Goal: Task Accomplishment & Management: Complete application form

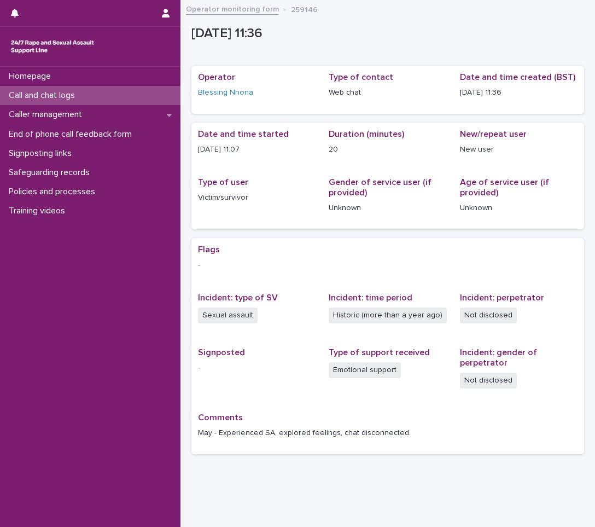
click at [34, 98] on p "Call and chat logs" at bounding box center [43, 95] width 79 height 10
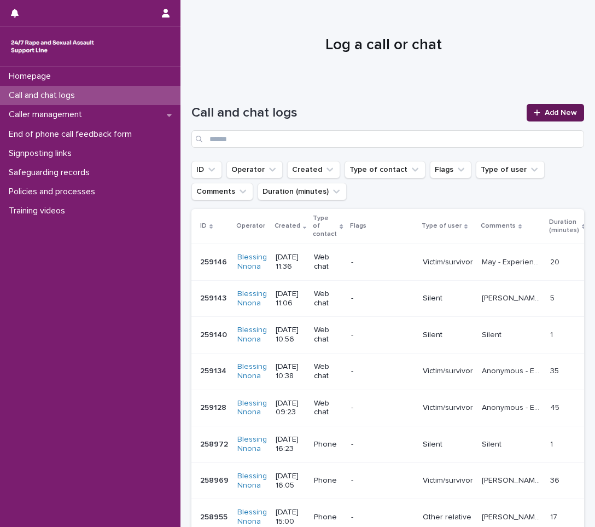
click at [532, 119] on link "Add New" at bounding box center [555, 112] width 57 height 17
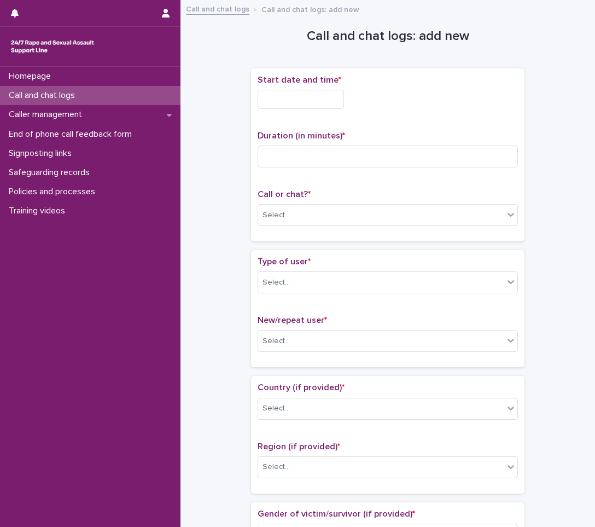
click at [319, 103] on input "text" at bounding box center [301, 99] width 86 height 19
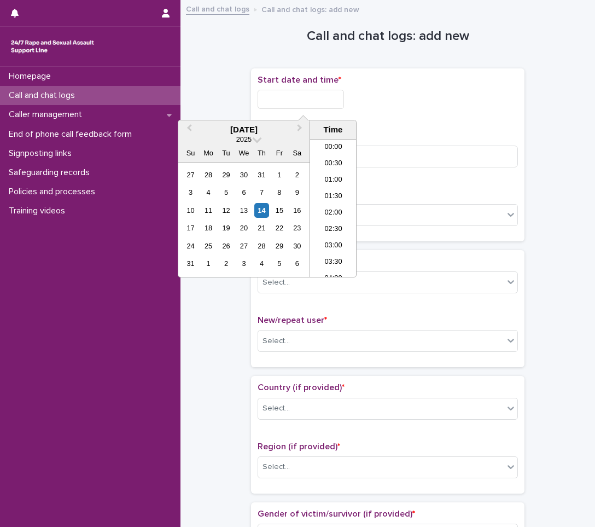
scroll to position [350, 0]
click at [263, 210] on div "14" at bounding box center [261, 210] width 15 height 15
click at [334, 195] on li "12:00" at bounding box center [333, 191] width 46 height 16
click at [319, 103] on input "**********" at bounding box center [301, 99] width 86 height 19
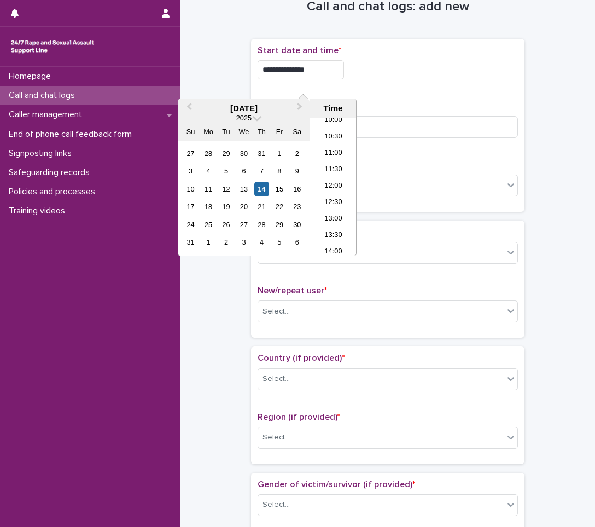
scroll to position [55, 0]
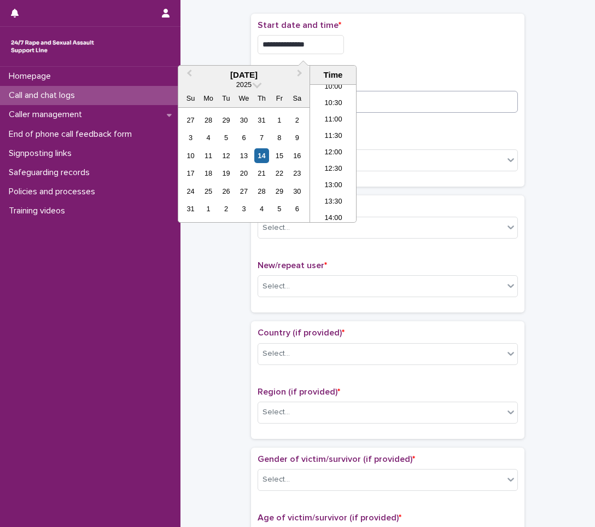
type input "**********"
click at [379, 99] on input at bounding box center [388, 102] width 260 height 22
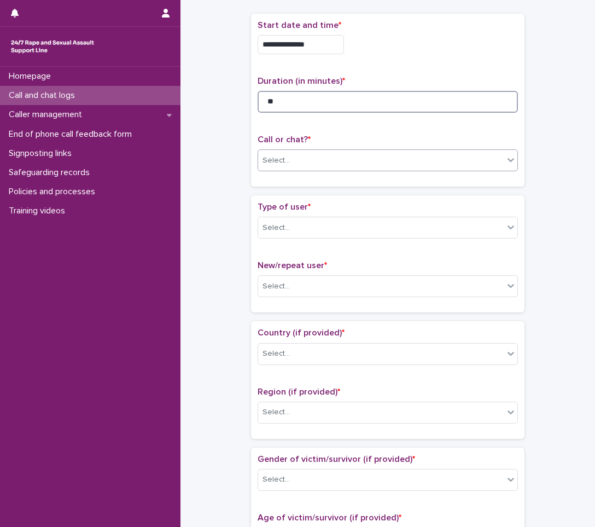
type input "**"
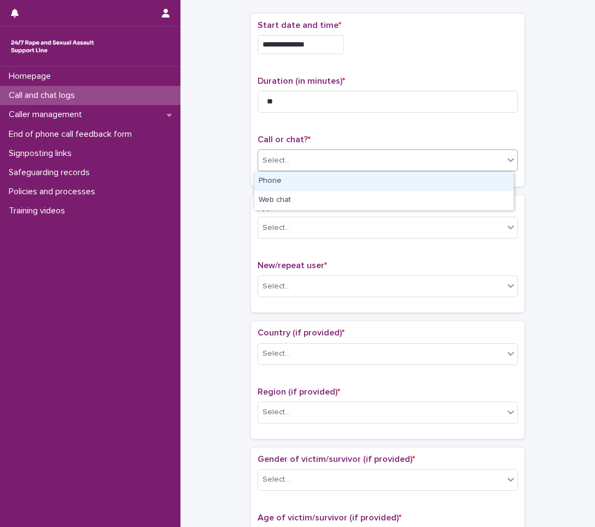
click at [495, 156] on div "Select..." at bounding box center [381, 160] width 246 height 18
drag, startPoint x: 461, startPoint y: 185, endPoint x: 470, endPoint y: 182, distance: 9.7
click at [470, 182] on div "Phone" at bounding box center [383, 181] width 259 height 19
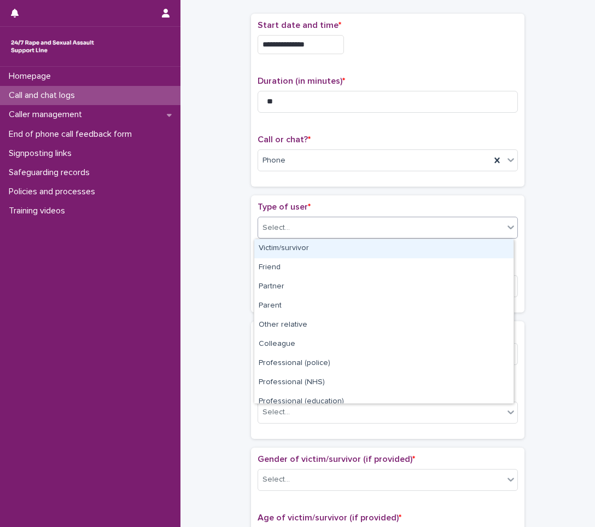
click at [465, 234] on div "Select..." at bounding box center [381, 228] width 246 height 18
click at [360, 241] on div "Victim/survivor" at bounding box center [383, 248] width 259 height 19
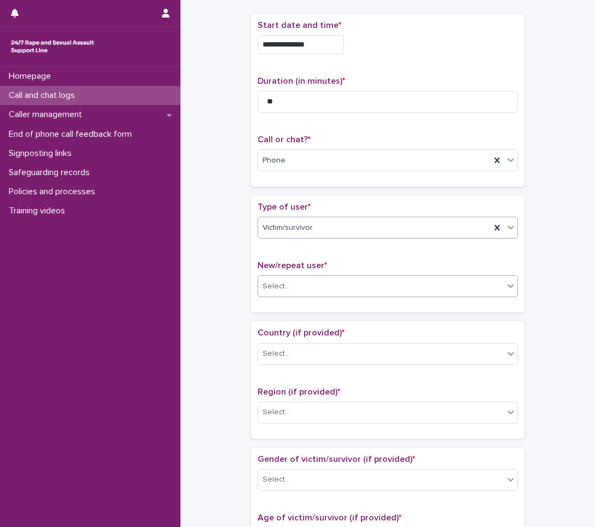
click at [355, 276] on div "Select..." at bounding box center [388, 286] width 260 height 22
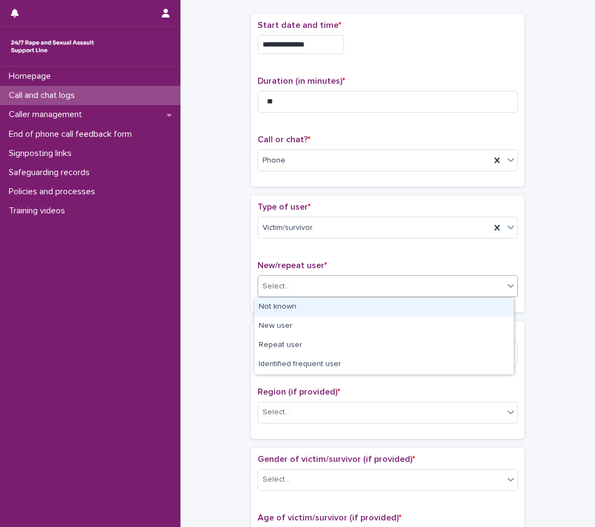
drag, startPoint x: 356, startPoint y: 318, endPoint x: 361, endPoint y: 308, distance: 11.0
click at [361, 308] on div "Not known" at bounding box center [383, 306] width 259 height 19
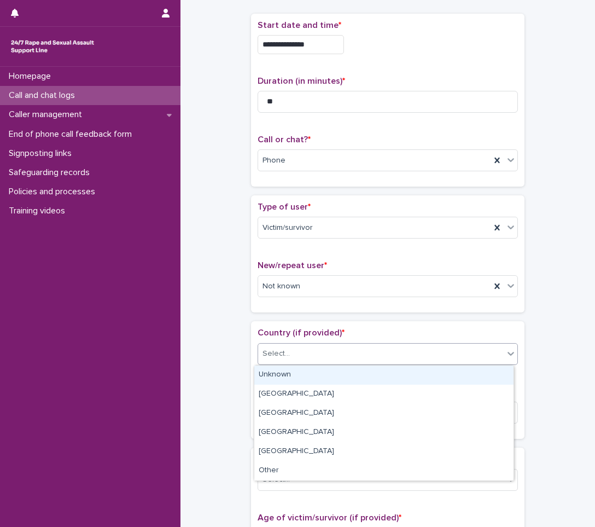
click at [354, 357] on div "Select..." at bounding box center [381, 353] width 246 height 18
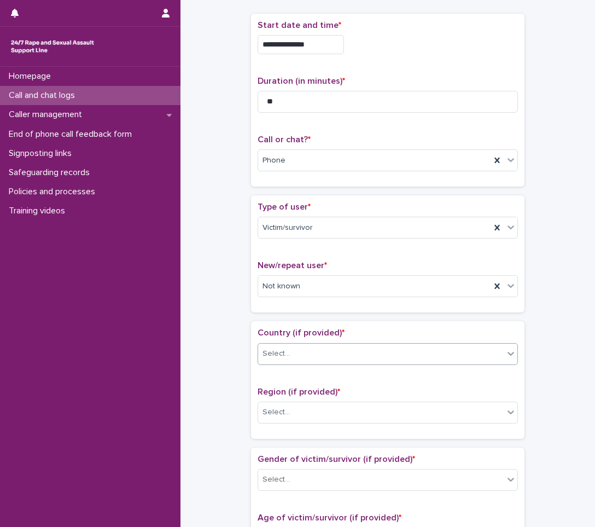
click at [373, 359] on div "Select..." at bounding box center [381, 353] width 246 height 18
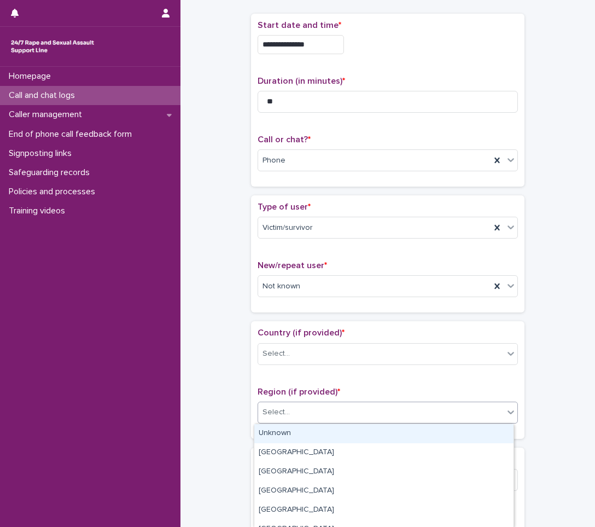
click at [328, 417] on div "Select..." at bounding box center [381, 412] width 246 height 18
click at [299, 436] on div "Unknown" at bounding box center [383, 433] width 259 height 19
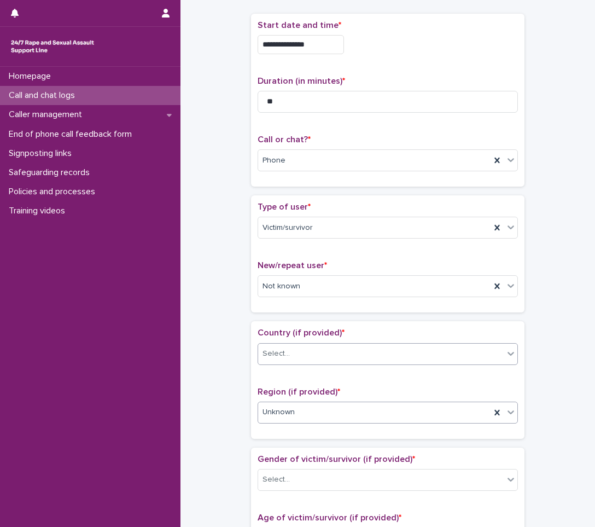
click at [338, 363] on div "Select..." at bounding box center [388, 354] width 260 height 22
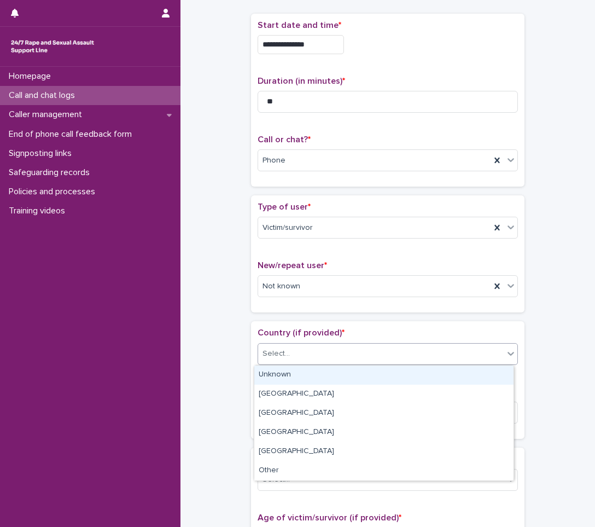
click at [317, 378] on div "Unknown" at bounding box center [383, 374] width 259 height 19
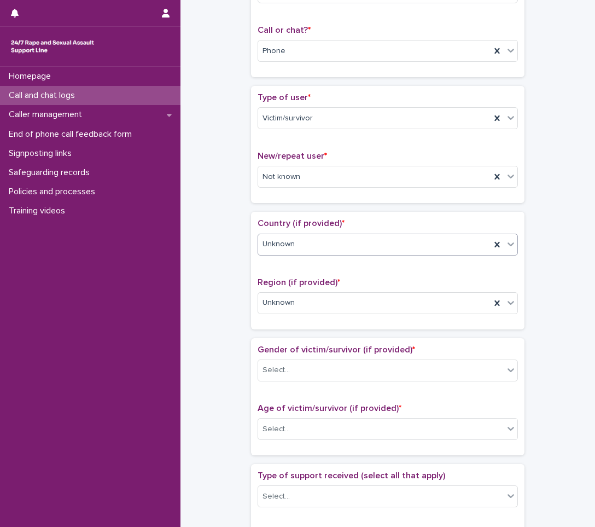
scroll to position [219, 0]
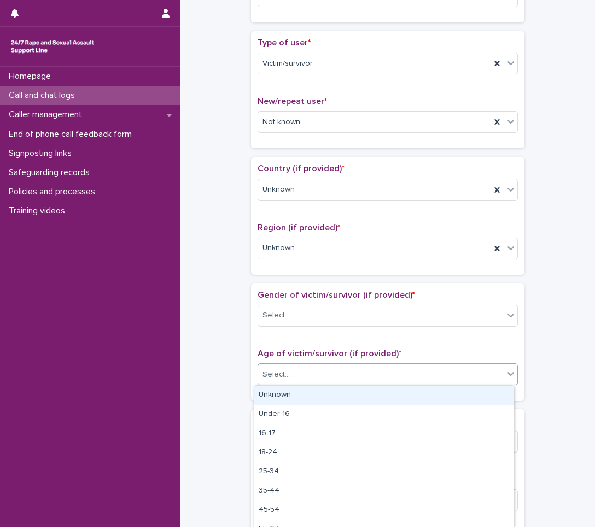
click at [317, 379] on div "Select..." at bounding box center [381, 374] width 246 height 18
click at [284, 393] on div "Unknown" at bounding box center [383, 395] width 259 height 19
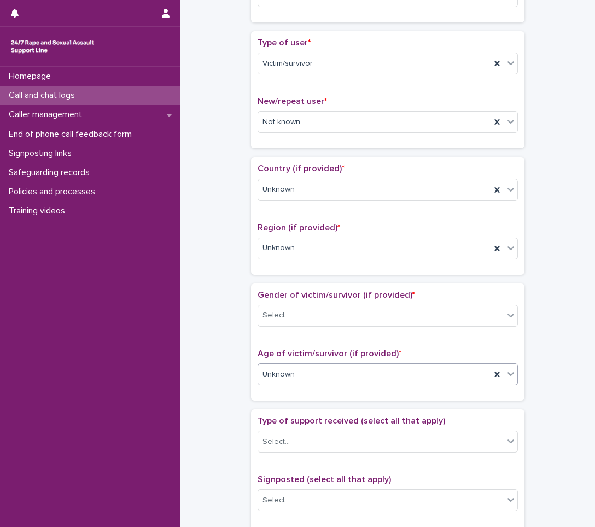
click at [270, 454] on div "Type of support received (select all that apply) Select..." at bounding box center [388, 438] width 260 height 45
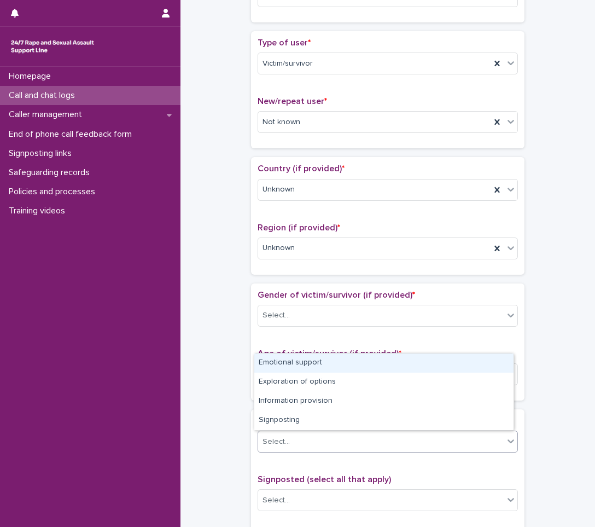
click at [276, 441] on div "Select..." at bounding box center [275, 441] width 27 height 11
click at [268, 368] on div "Emotional support" at bounding box center [383, 362] width 259 height 19
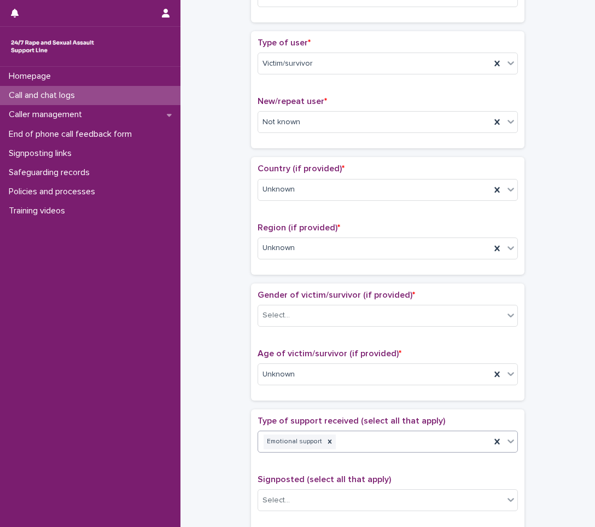
click at [504, 436] on div at bounding box center [510, 441] width 13 height 20
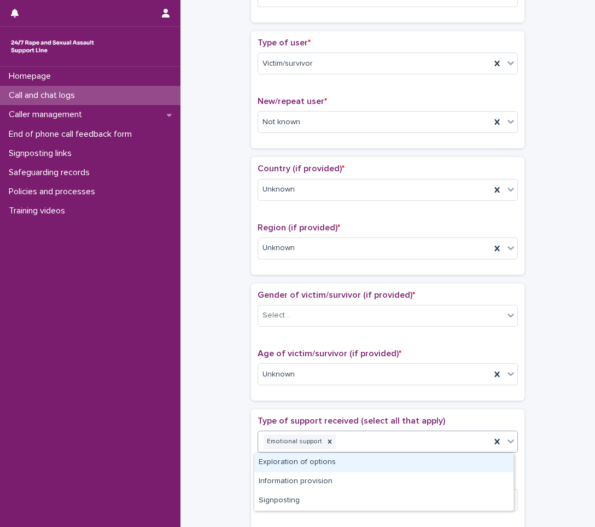
click at [332, 462] on div "Exploration of options" at bounding box center [383, 462] width 259 height 19
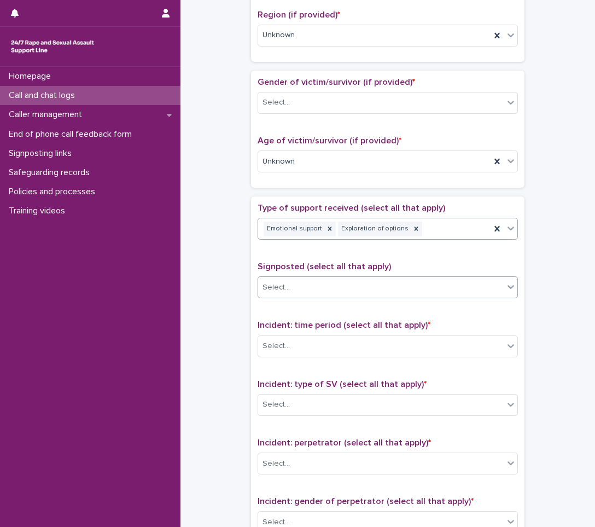
scroll to position [437, 0]
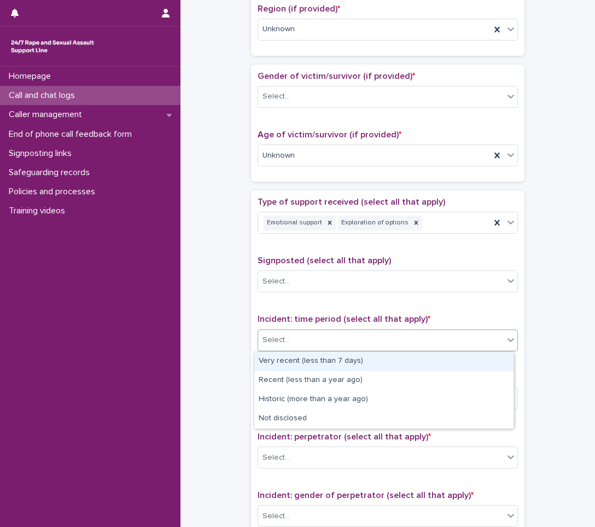
click at [313, 329] on div "Select..." at bounding box center [388, 340] width 260 height 22
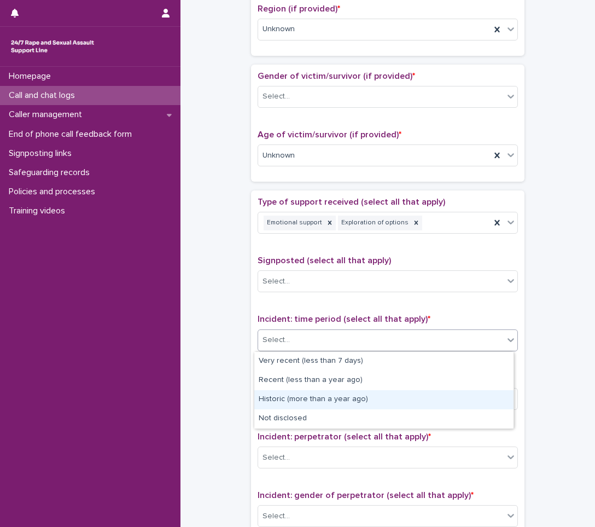
click at [271, 394] on div "Historic (more than a year ago)" at bounding box center [383, 399] width 259 height 19
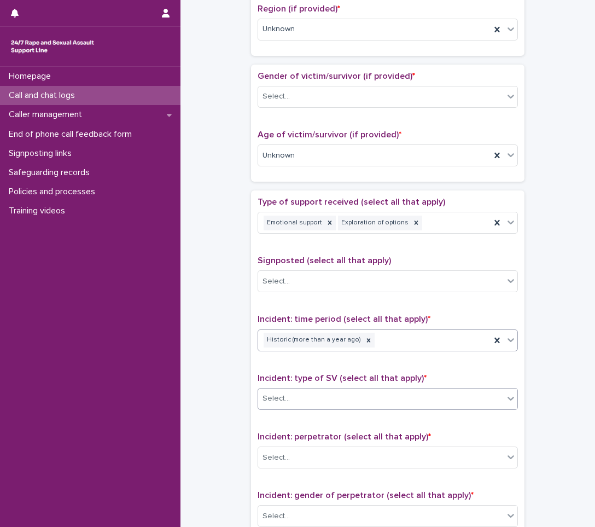
click at [281, 401] on div "Select..." at bounding box center [275, 398] width 27 height 11
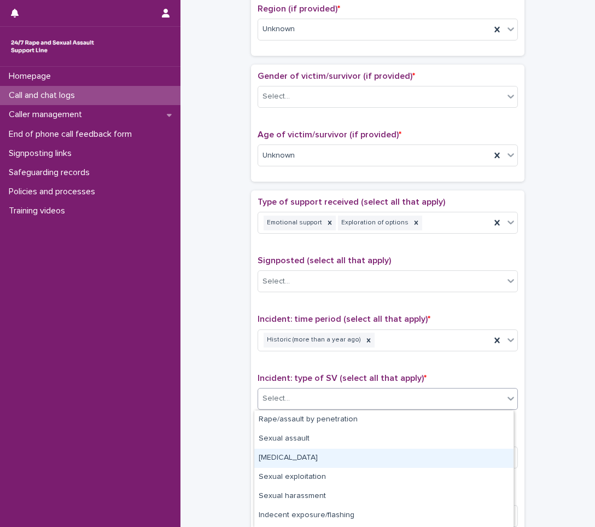
click at [276, 448] on div "[MEDICAL_DATA]" at bounding box center [383, 457] width 259 height 19
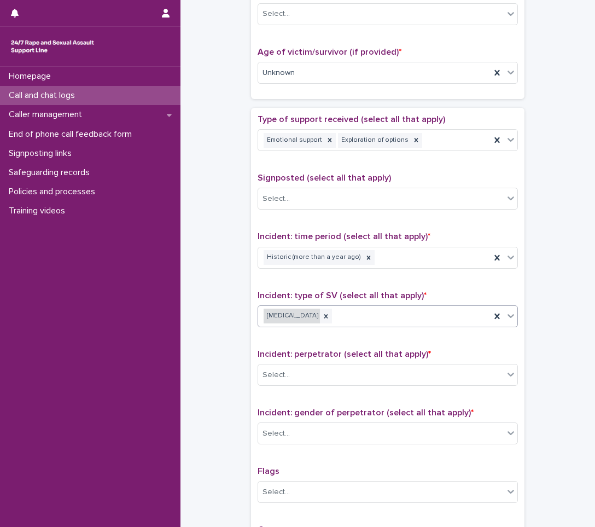
scroll to position [547, 0]
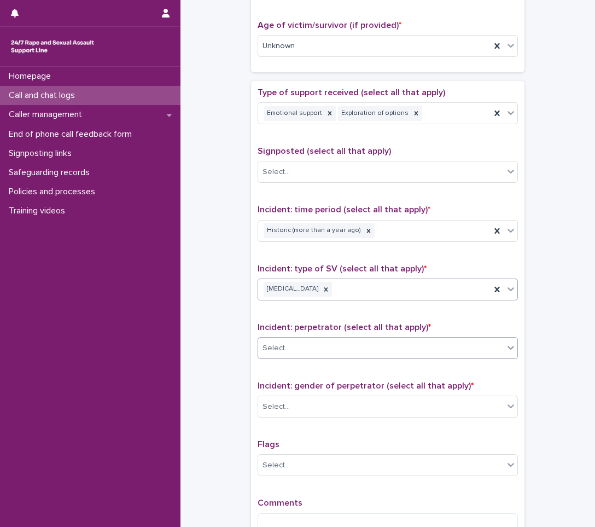
click at [308, 339] on div "Select..." at bounding box center [381, 348] width 246 height 18
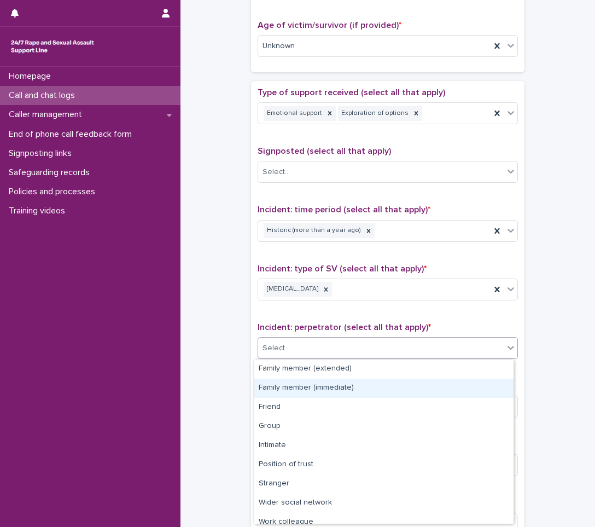
scroll to position [46, 0]
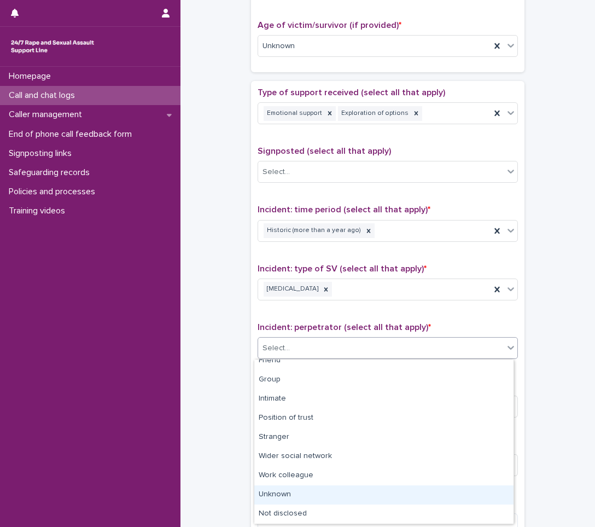
click at [277, 500] on div "Unknown" at bounding box center [383, 494] width 259 height 19
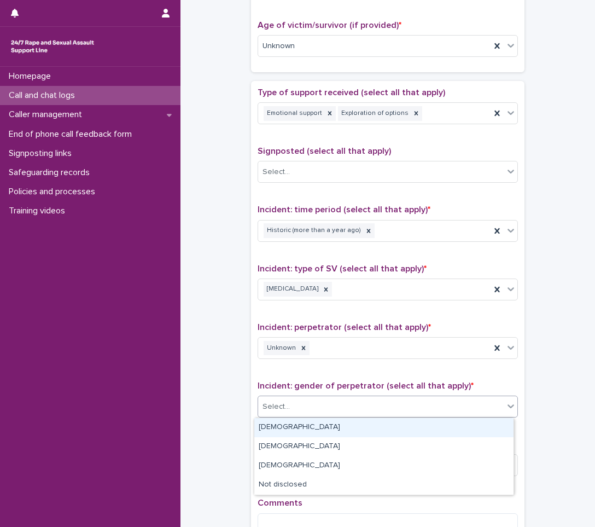
click at [284, 409] on div "Select..." at bounding box center [275, 406] width 27 height 11
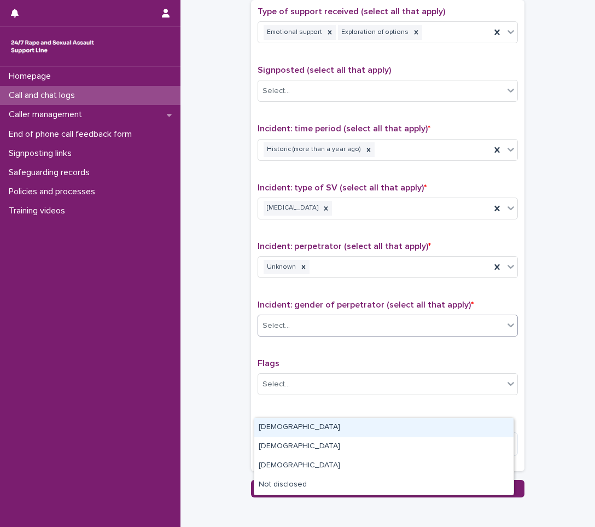
scroll to position [656, 0]
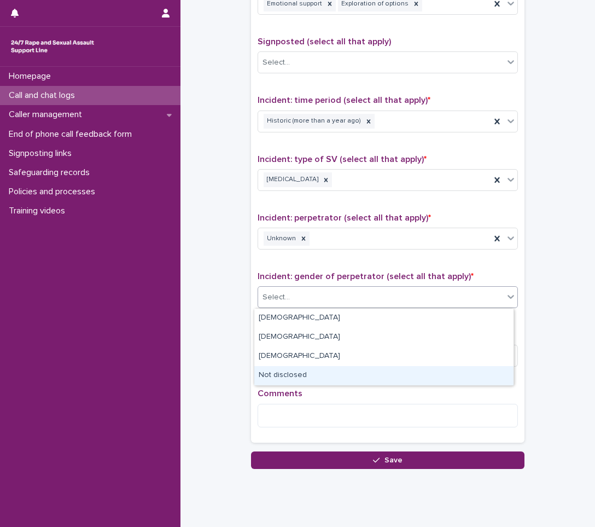
drag, startPoint x: 313, startPoint y: 361, endPoint x: 302, endPoint y: 379, distance: 21.6
click at [302, 379] on div "Not disclosed" at bounding box center [383, 375] width 259 height 19
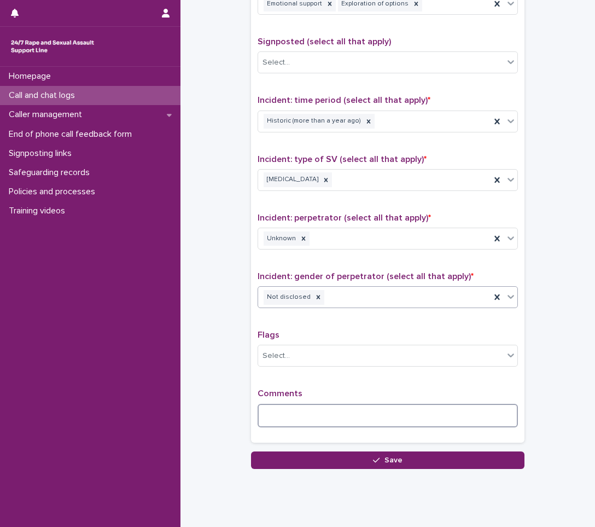
click at [299, 410] on textarea at bounding box center [388, 416] width 260 height 24
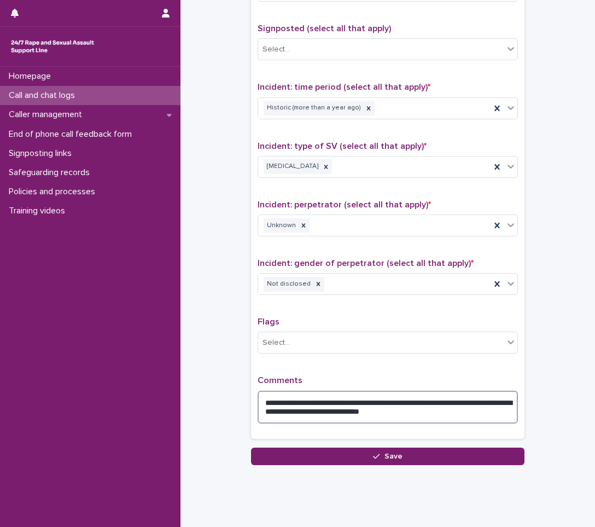
scroll to position [693, 0]
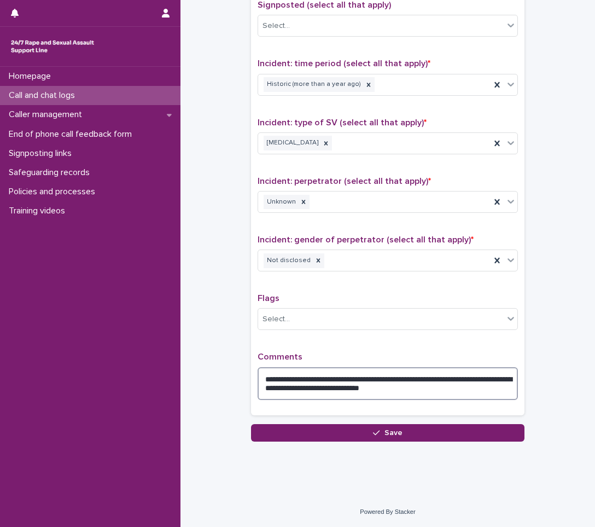
type textarea "**********"
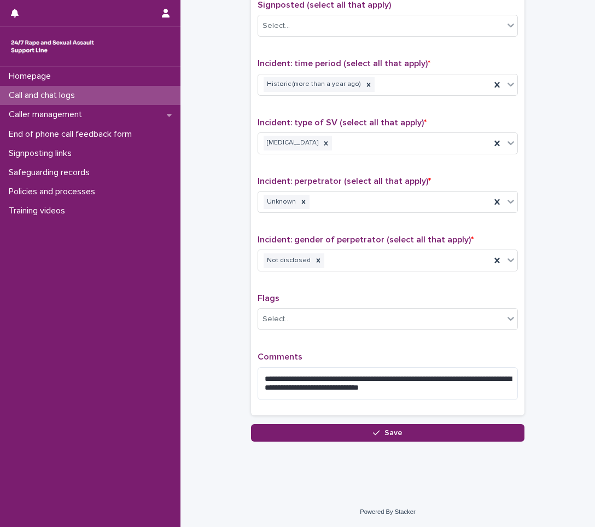
click at [358, 432] on button "Save" at bounding box center [387, 432] width 273 height 17
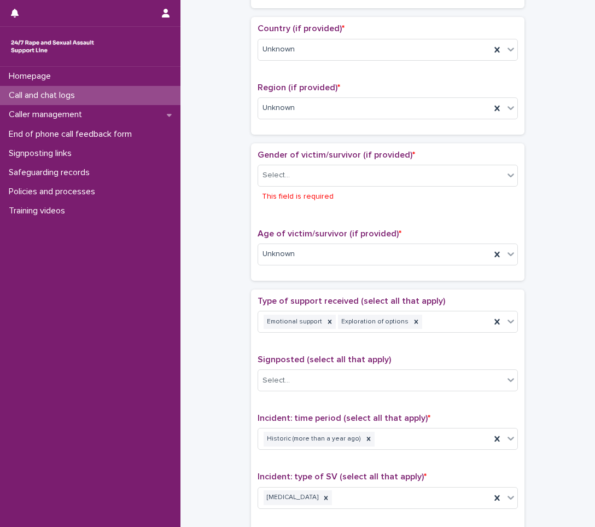
scroll to position [352, 0]
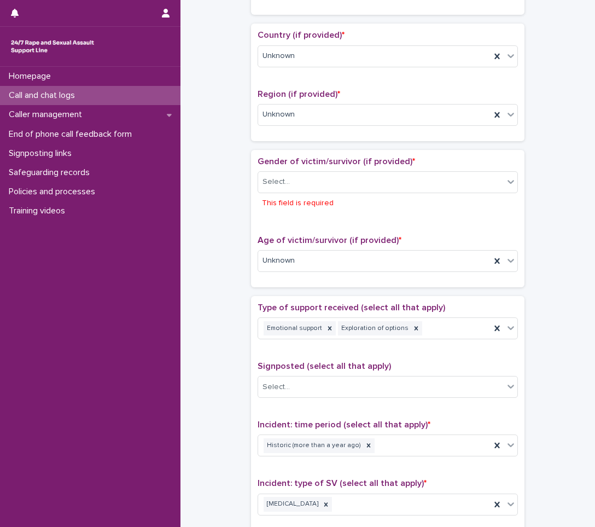
click at [301, 195] on div "Select... This field is required" at bounding box center [388, 192] width 260 height 42
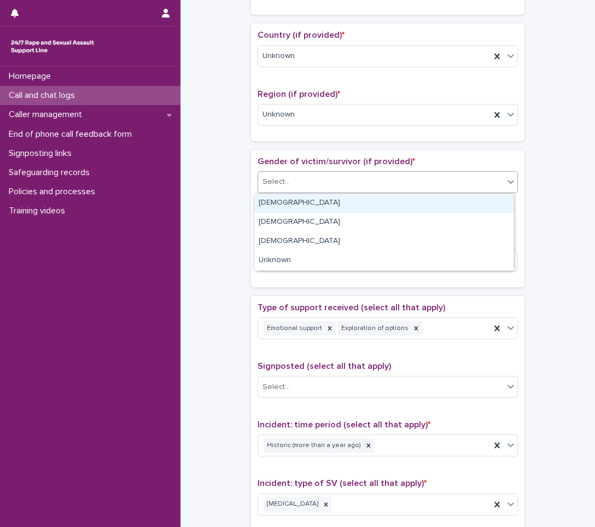
click at [300, 191] on div "Select..." at bounding box center [388, 182] width 260 height 22
click at [285, 203] on div "[DEMOGRAPHIC_DATA]" at bounding box center [383, 203] width 259 height 19
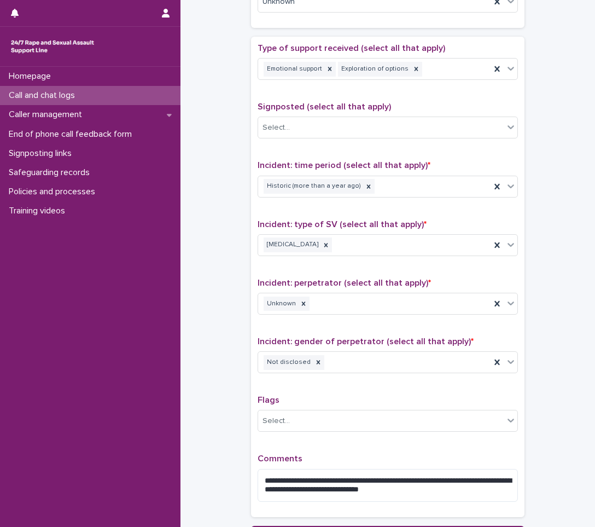
scroll to position [693, 0]
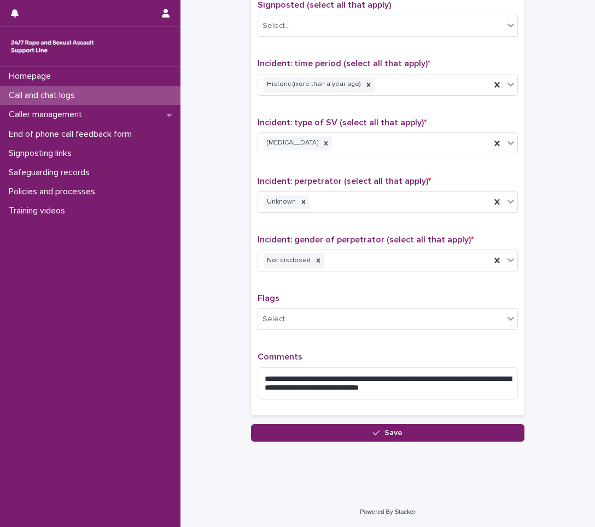
drag, startPoint x: 412, startPoint y: 431, endPoint x: 383, endPoint y: 417, distance: 31.6
click at [409, 431] on button "Save" at bounding box center [387, 432] width 273 height 17
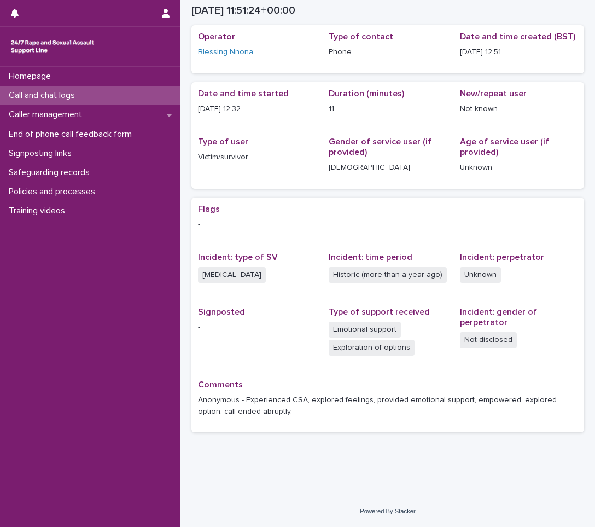
scroll to position [40, 0]
click at [86, 101] on div "Call and chat logs" at bounding box center [90, 95] width 180 height 19
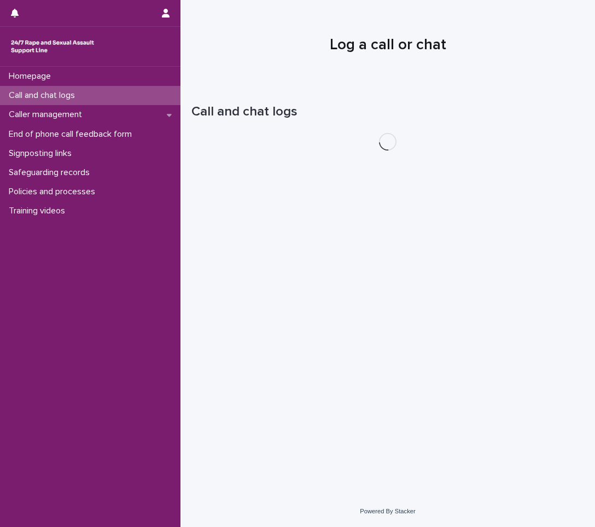
click at [87, 100] on div "Call and chat logs" at bounding box center [90, 95] width 180 height 19
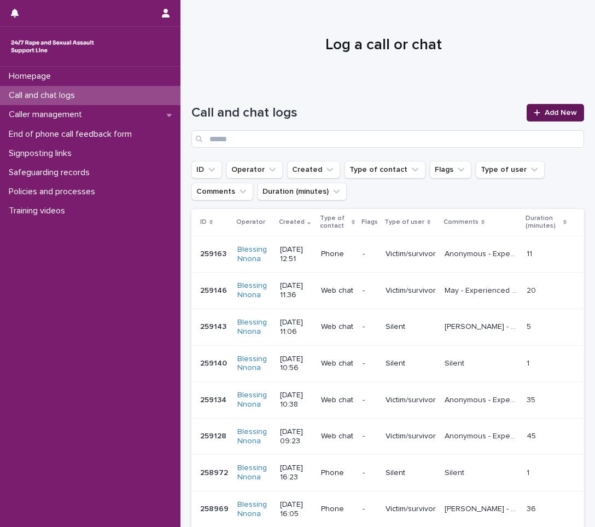
click at [548, 114] on span "Add New" at bounding box center [561, 113] width 32 height 8
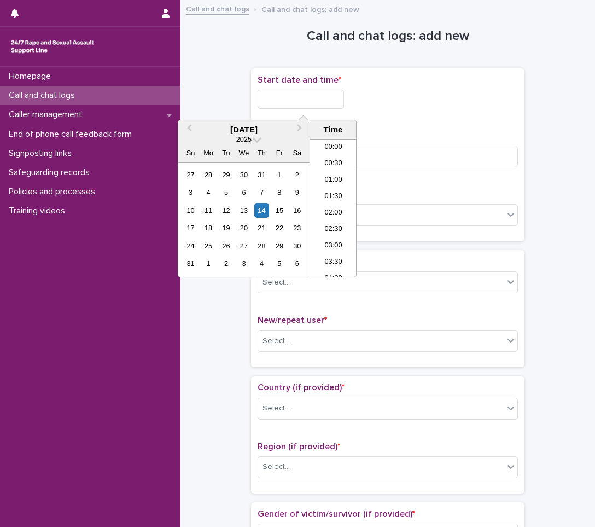
click at [316, 93] on input "text" at bounding box center [301, 99] width 86 height 19
click at [260, 207] on div "14" at bounding box center [261, 210] width 15 height 15
drag, startPoint x: 327, startPoint y: 203, endPoint x: 323, endPoint y: 197, distance: 7.1
click at [326, 203] on li "13:00" at bounding box center [333, 208] width 46 height 16
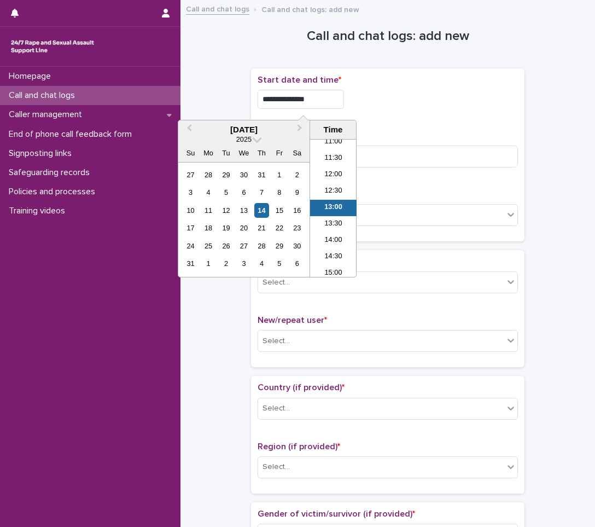
click at [326, 102] on input "**********" at bounding box center [301, 99] width 86 height 19
type input "**********"
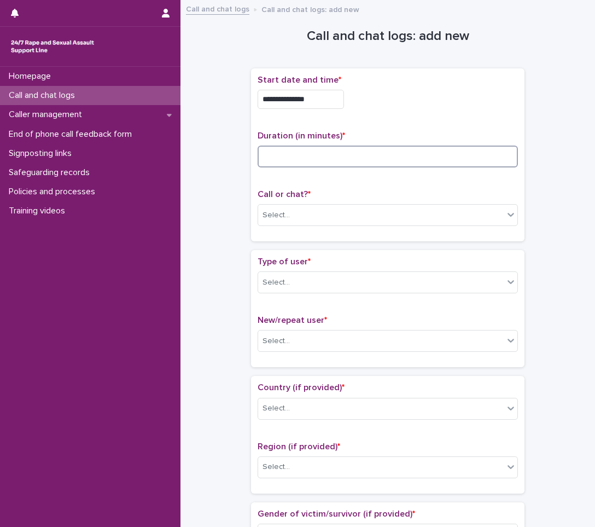
click at [364, 159] on input at bounding box center [388, 156] width 260 height 22
click at [340, 156] on input at bounding box center [388, 156] width 260 height 22
type input "*"
click at [344, 203] on div "Call or chat? * Select..." at bounding box center [388, 211] width 260 height 45
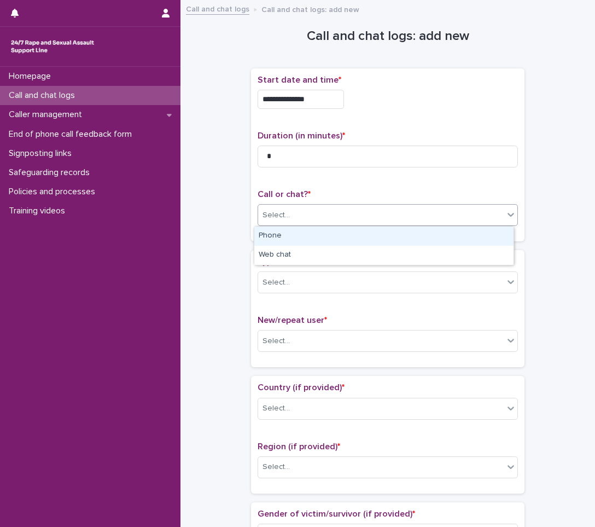
click at [344, 205] on div "Select..." at bounding box center [388, 215] width 260 height 22
click at [343, 243] on div "Phone" at bounding box center [383, 235] width 259 height 19
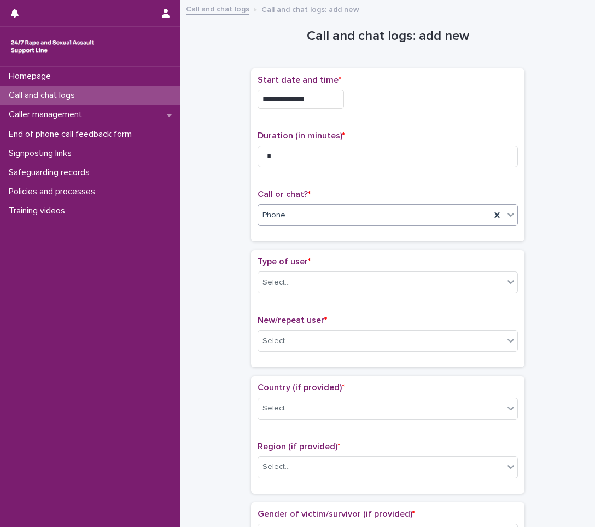
click at [331, 297] on div "Type of user * Select..." at bounding box center [388, 278] width 260 height 45
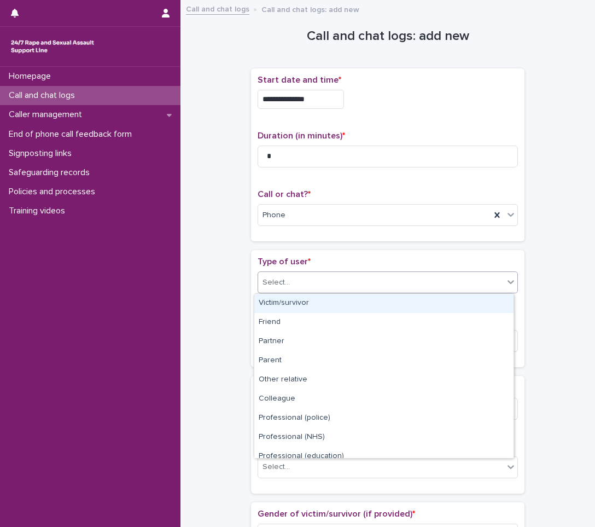
click at [347, 280] on div "Select..." at bounding box center [381, 282] width 246 height 18
click at [311, 301] on div "Victim/survivor" at bounding box center [383, 303] width 259 height 19
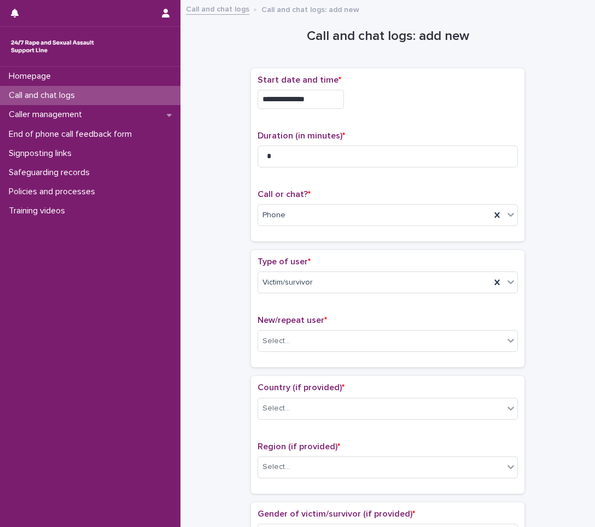
click at [306, 327] on div "New/repeat user * Select..." at bounding box center [388, 337] width 260 height 45
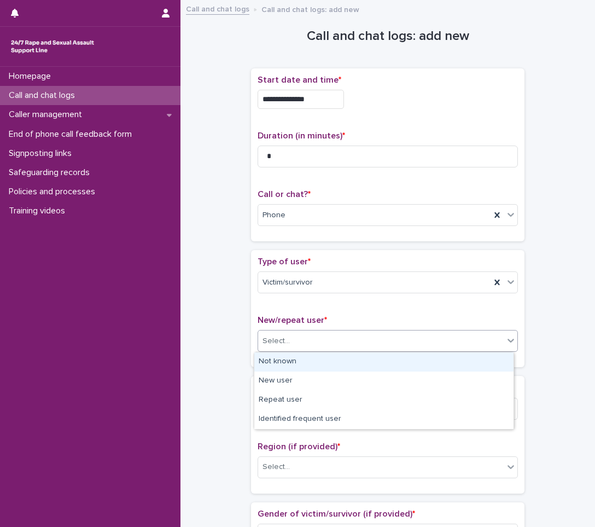
click at [352, 332] on div "Select..." at bounding box center [381, 341] width 246 height 18
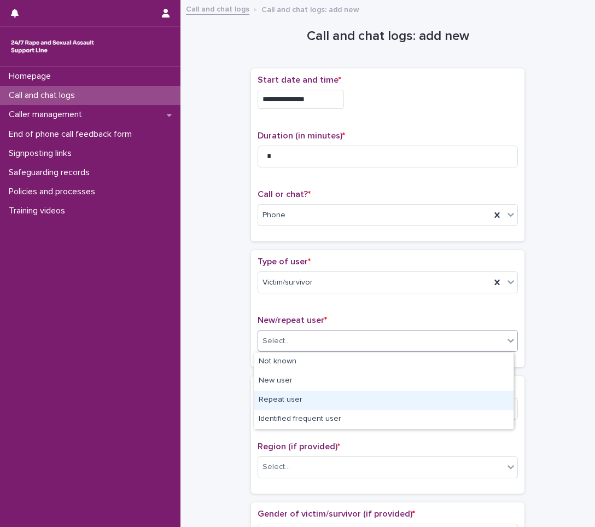
click at [287, 401] on div "Repeat user" at bounding box center [383, 399] width 259 height 19
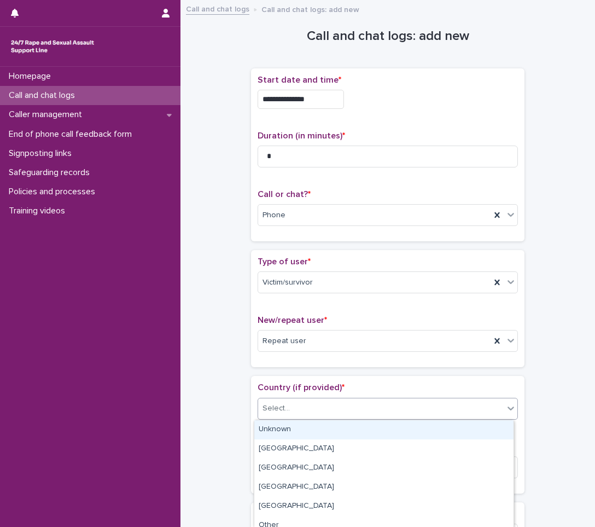
click at [291, 404] on input "text" at bounding box center [291, 408] width 1 height 9
click at [282, 425] on div "Unknown" at bounding box center [383, 429] width 259 height 19
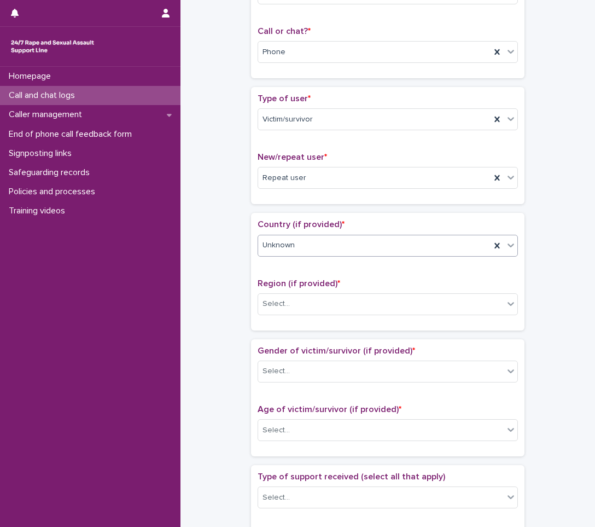
scroll to position [164, 0]
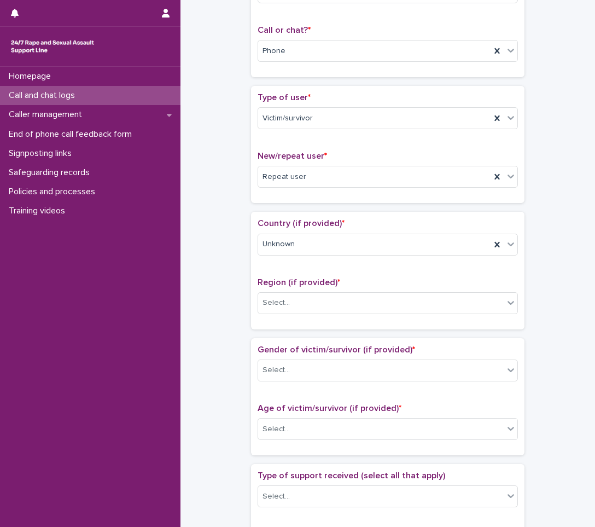
click at [379, 290] on div "Region (if provided) * Select..." at bounding box center [388, 299] width 260 height 45
click at [369, 296] on div "Select..." at bounding box center [381, 303] width 246 height 18
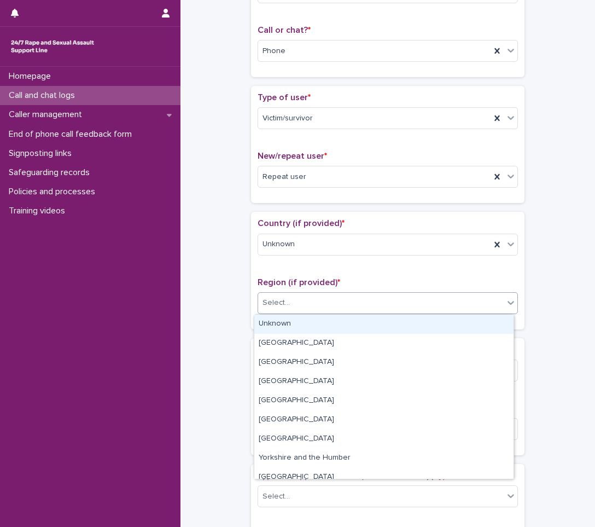
click at [358, 316] on div "Unknown" at bounding box center [383, 323] width 259 height 19
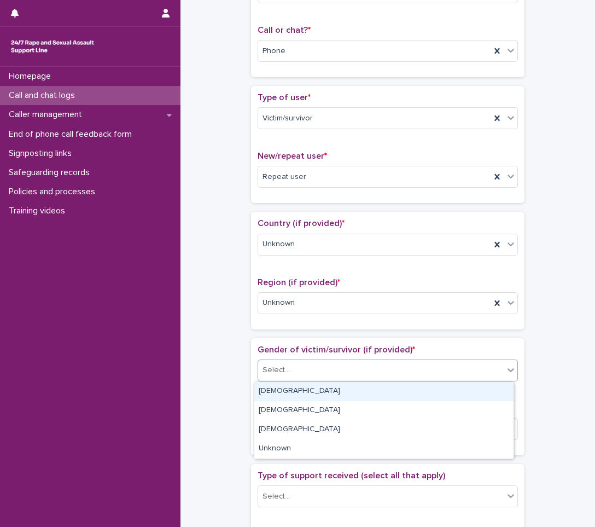
click at [332, 365] on div "Select..." at bounding box center [381, 370] width 246 height 18
click at [328, 395] on div "[DEMOGRAPHIC_DATA]" at bounding box center [383, 391] width 259 height 19
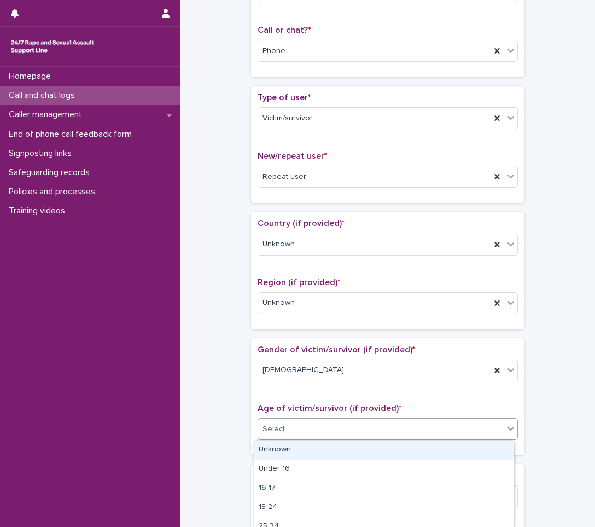
click at [326, 427] on div "Select..." at bounding box center [381, 429] width 246 height 18
click at [308, 449] on div "Unknown" at bounding box center [383, 449] width 259 height 19
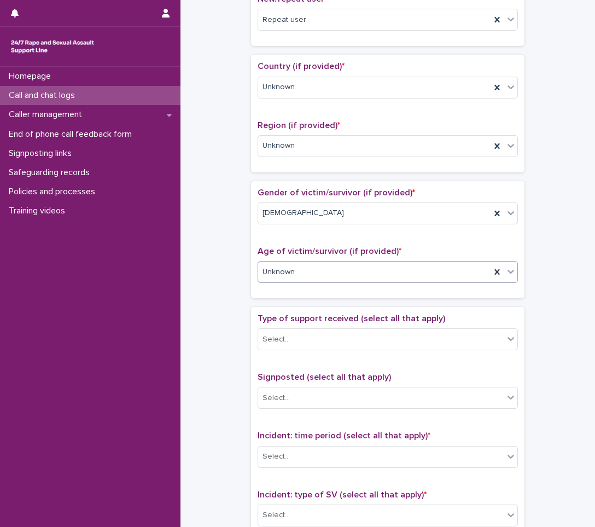
scroll to position [328, 0]
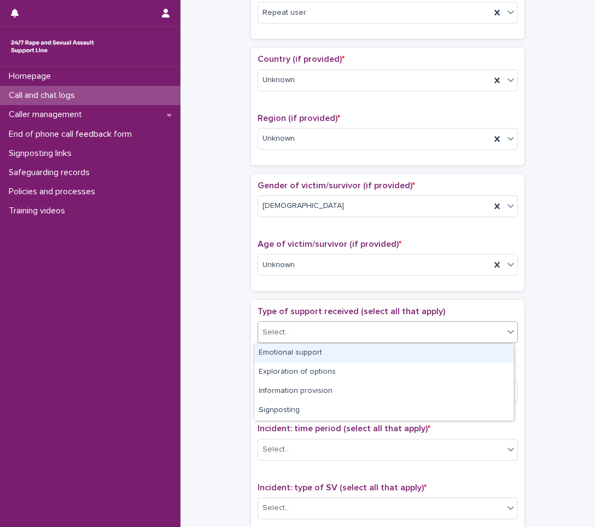
click at [373, 335] on div "Select..." at bounding box center [381, 332] width 246 height 18
click at [351, 349] on div "Emotional support" at bounding box center [383, 352] width 259 height 19
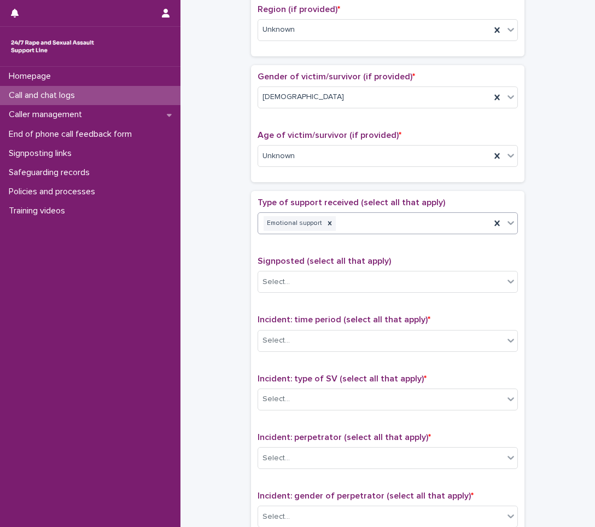
scroll to position [437, 0]
click at [332, 345] on div "Select..." at bounding box center [381, 340] width 246 height 18
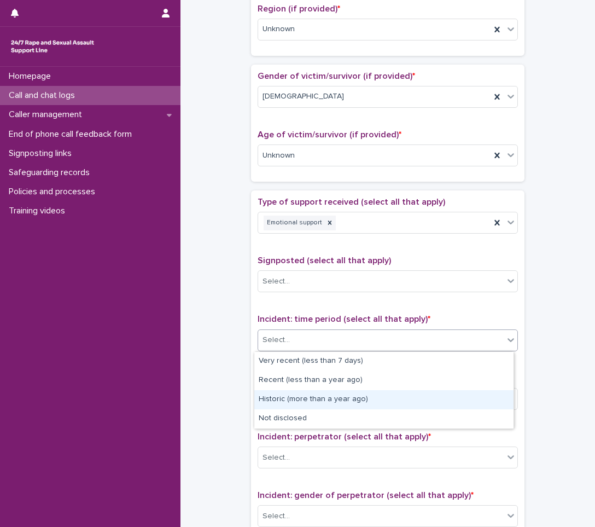
drag, startPoint x: 284, startPoint y: 389, endPoint x: 288, endPoint y: 401, distance: 11.9
click at [288, 401] on div "Historic (more than a year ago)" at bounding box center [383, 399] width 259 height 19
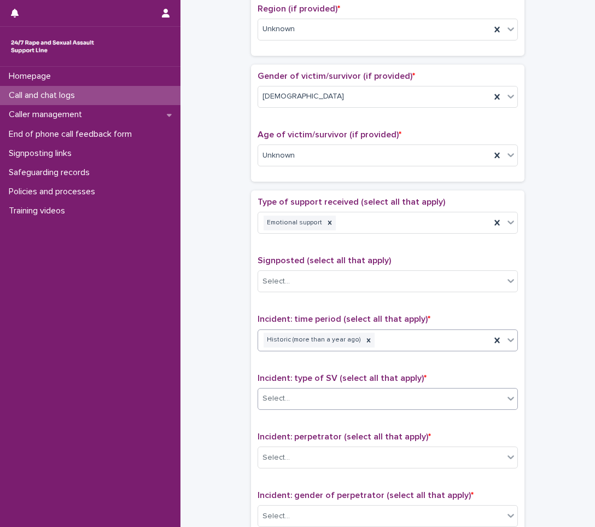
click at [313, 402] on div "Select..." at bounding box center [381, 398] width 246 height 18
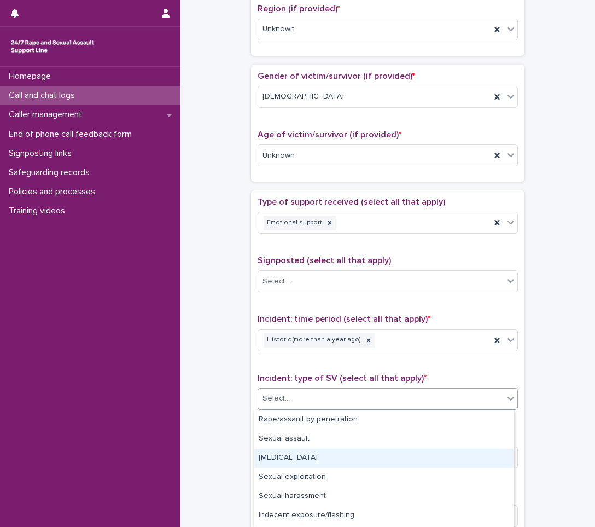
click at [284, 454] on div "[MEDICAL_DATA]" at bounding box center [383, 457] width 259 height 19
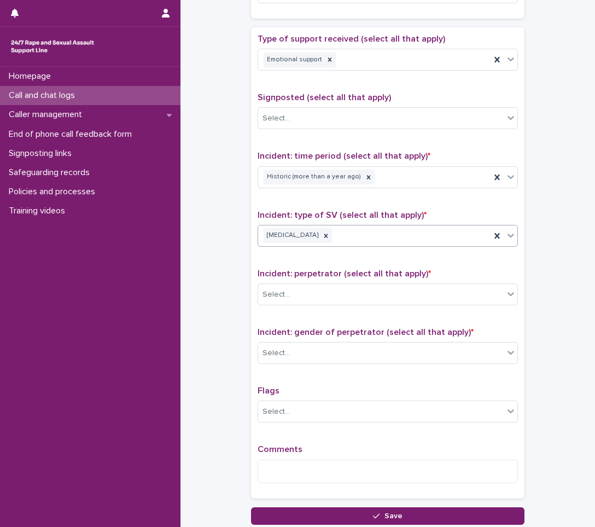
scroll to position [656, 0]
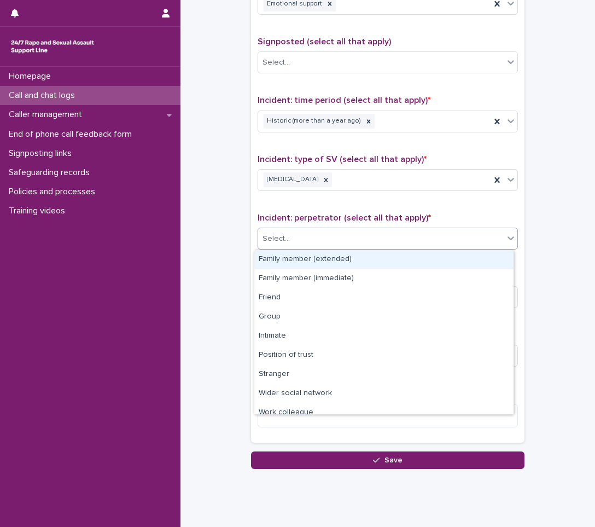
click at [318, 235] on div "Select..." at bounding box center [381, 239] width 246 height 18
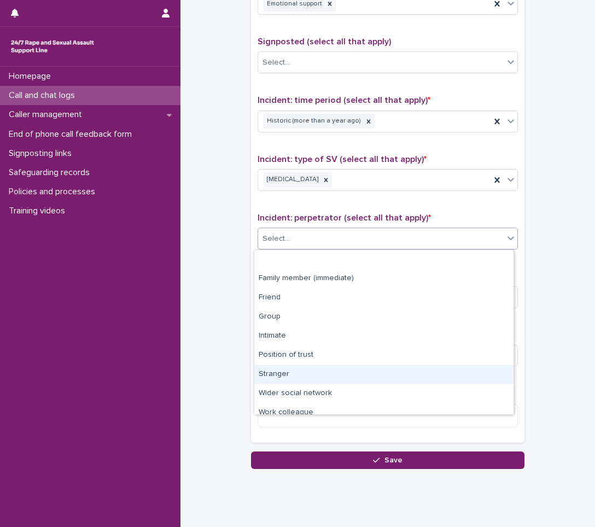
scroll to position [46, 0]
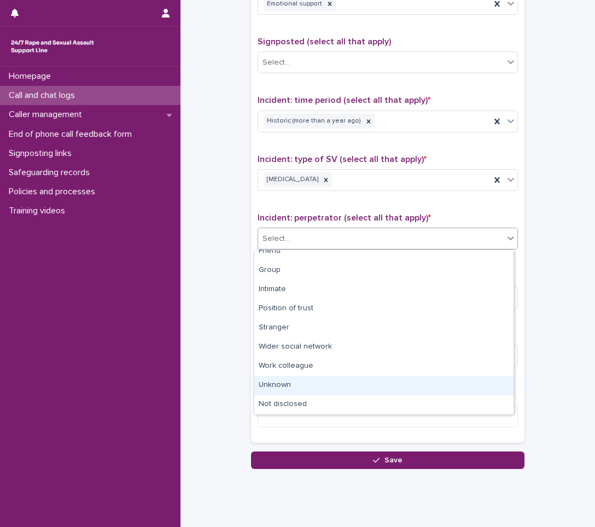
click at [283, 381] on div "Unknown" at bounding box center [383, 385] width 259 height 19
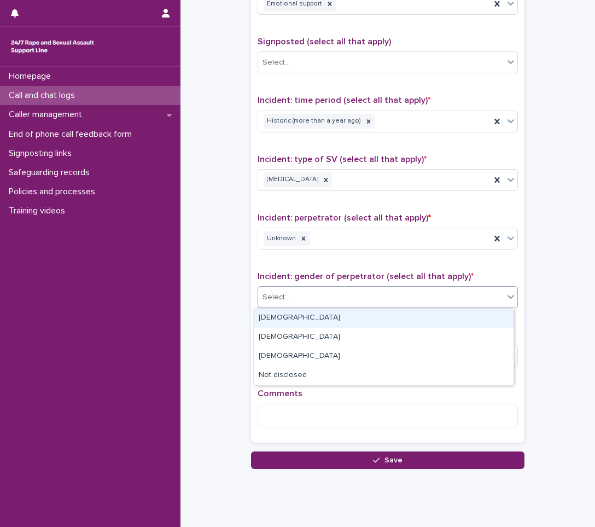
click at [311, 302] on div "Select..." at bounding box center [381, 297] width 246 height 18
click at [295, 325] on div "[DEMOGRAPHIC_DATA]" at bounding box center [383, 317] width 259 height 19
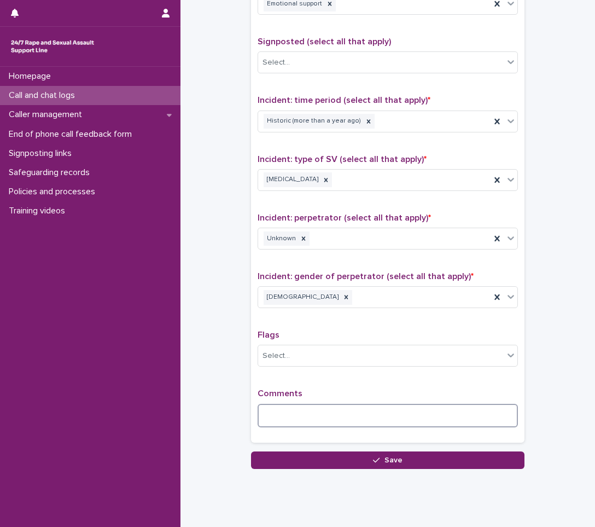
click at [267, 410] on textarea at bounding box center [388, 416] width 260 height 24
click at [293, 418] on textarea at bounding box center [388, 416] width 260 height 24
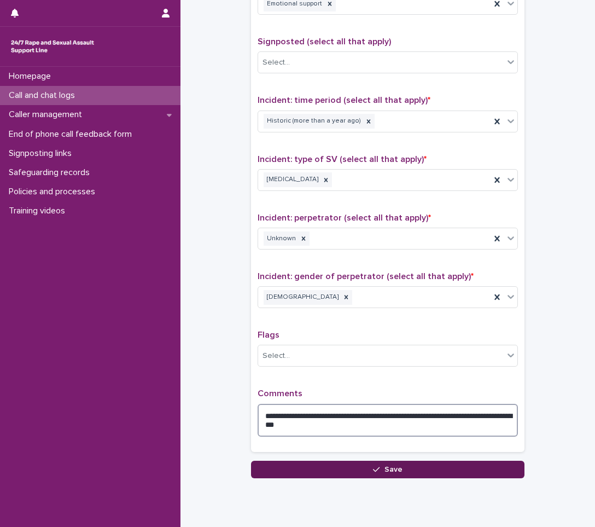
type textarea "**********"
click at [371, 464] on button "Save" at bounding box center [387, 468] width 273 height 17
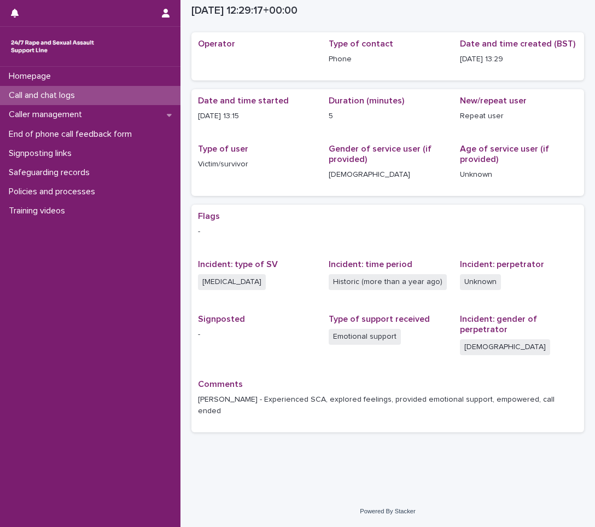
scroll to position [22, 0]
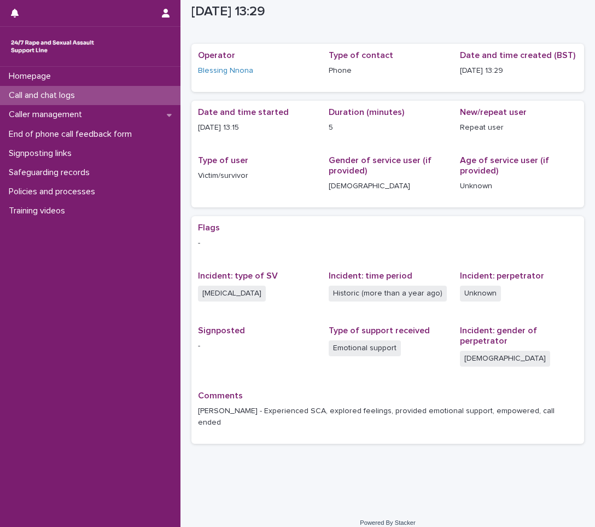
click at [110, 91] on div "Call and chat logs" at bounding box center [90, 95] width 180 height 19
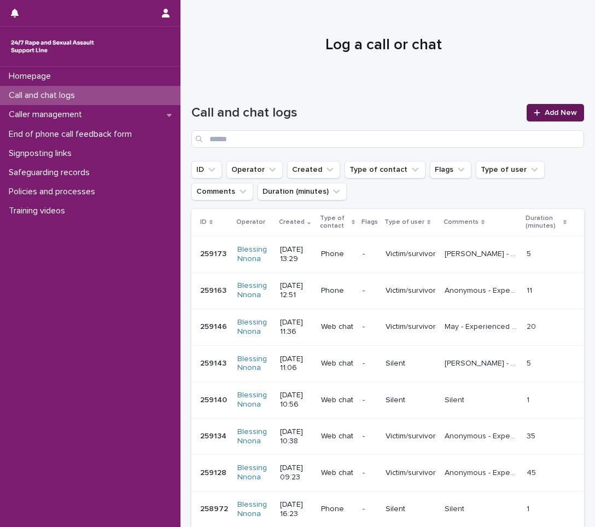
click at [534, 115] on div at bounding box center [539, 113] width 11 height 8
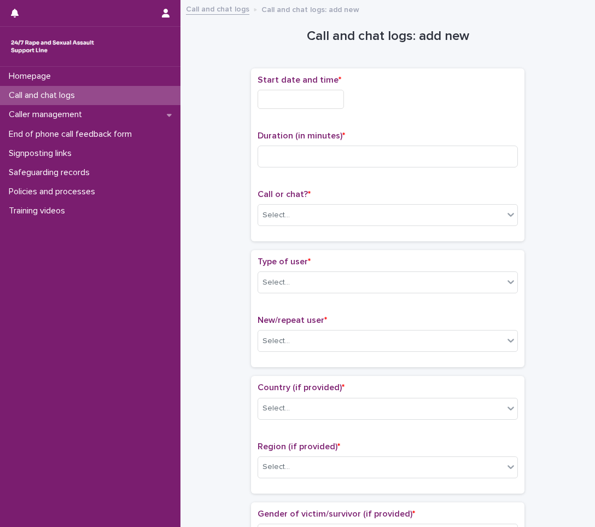
click at [306, 94] on input "text" at bounding box center [301, 99] width 86 height 19
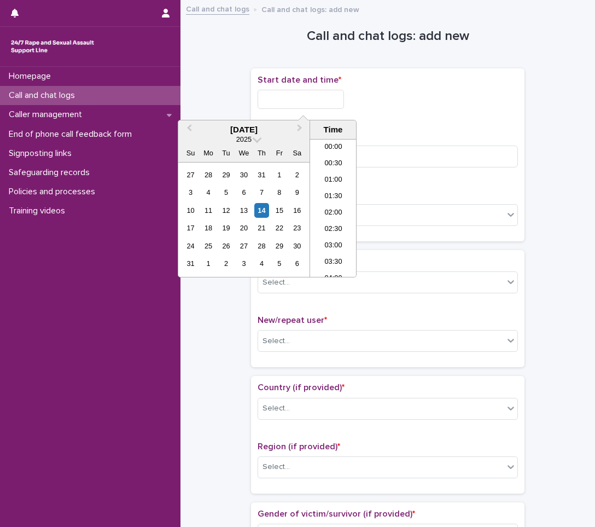
scroll to position [383, 0]
click at [263, 215] on div "14" at bounding box center [261, 210] width 15 height 15
click at [320, 193] on li "13:00" at bounding box center [333, 191] width 46 height 16
click at [328, 101] on input "**********" at bounding box center [301, 99] width 86 height 19
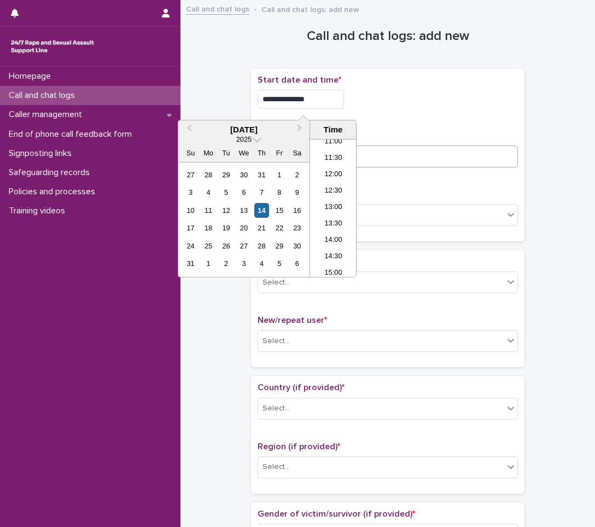
type input "**********"
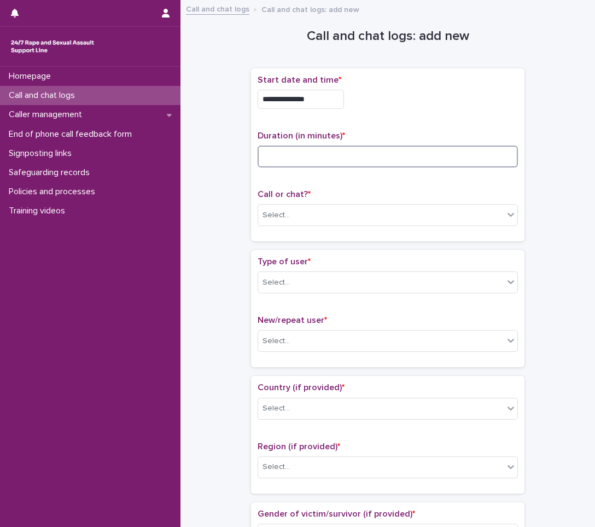
click at [402, 155] on input at bounding box center [388, 156] width 260 height 22
type input "*"
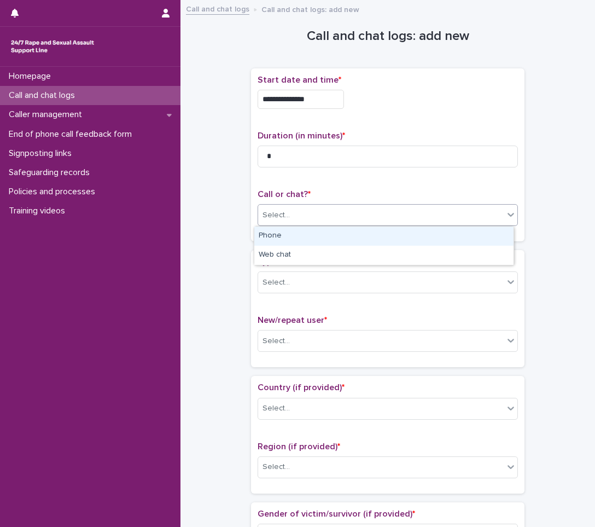
click at [390, 223] on div "Select..." at bounding box center [381, 215] width 246 height 18
click at [389, 242] on div "Phone" at bounding box center [383, 235] width 259 height 19
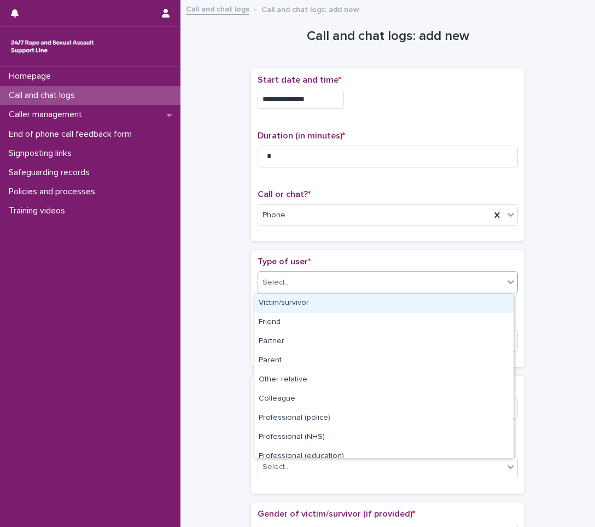
click at [375, 286] on div "Select..." at bounding box center [381, 282] width 246 height 18
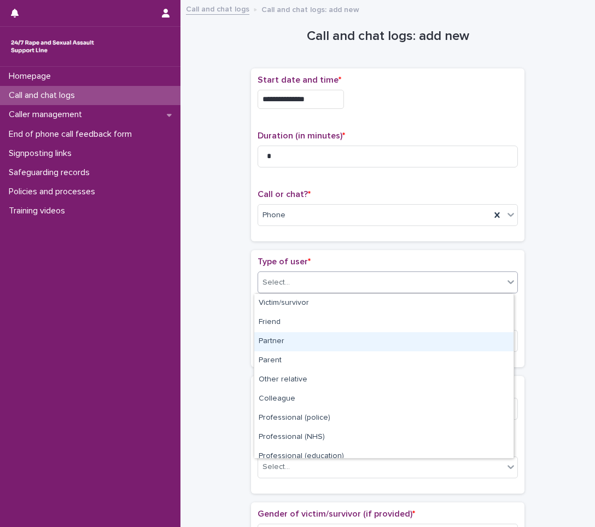
scroll to position [123, 0]
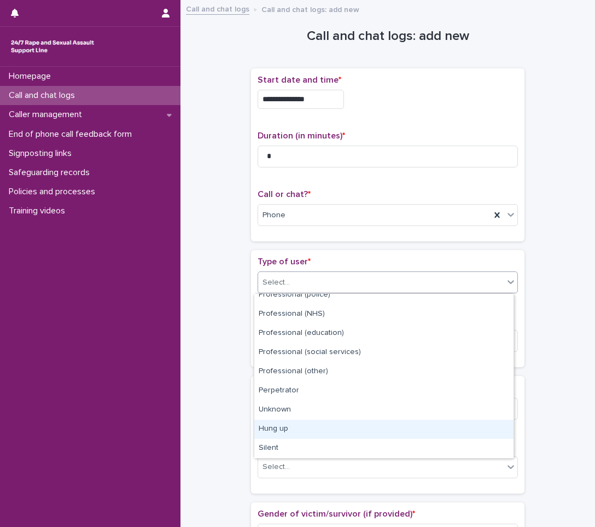
click at [329, 427] on div "Hung up" at bounding box center [383, 428] width 259 height 19
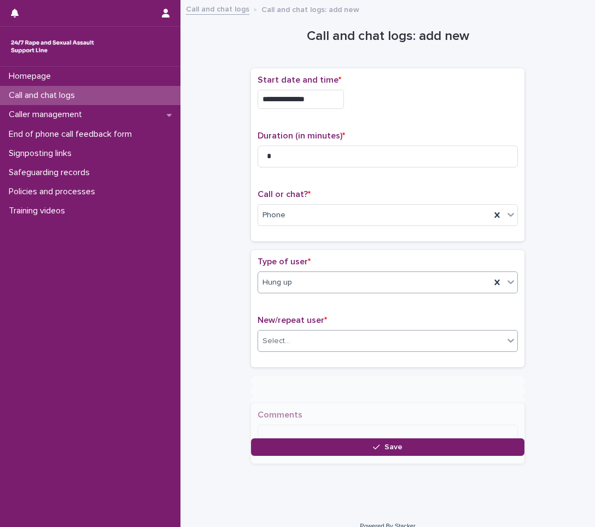
click at [380, 332] on div "Select..." at bounding box center [381, 341] width 246 height 18
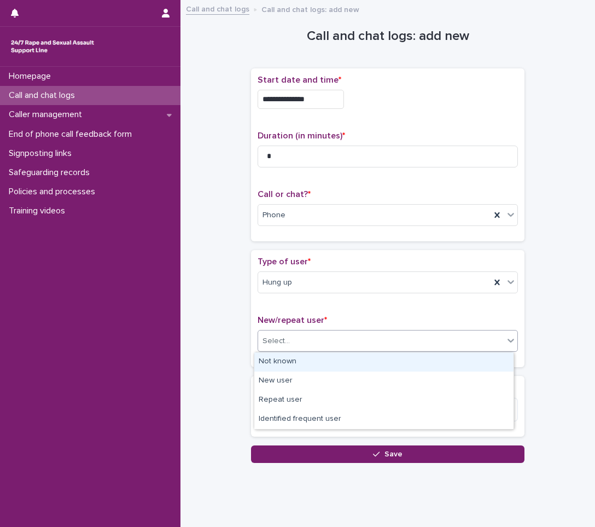
click at [369, 360] on div "Not known" at bounding box center [383, 361] width 259 height 19
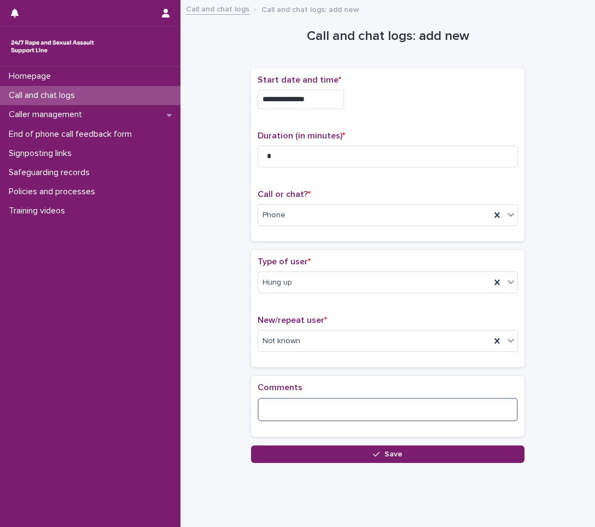
click at [351, 408] on textarea at bounding box center [388, 410] width 260 height 24
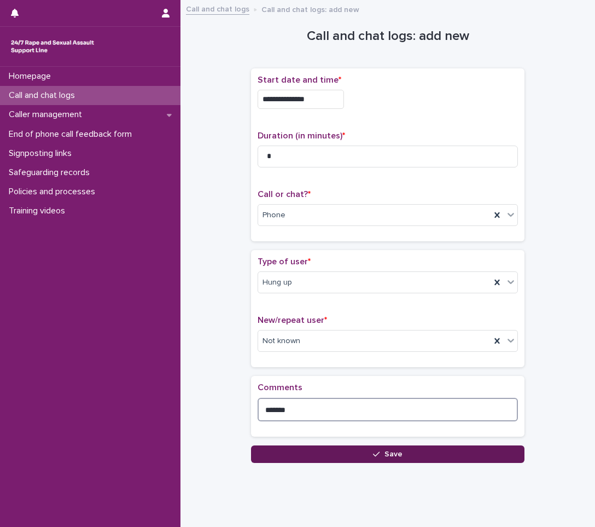
type textarea "*******"
click at [373, 456] on icon "button" at bounding box center [376, 454] width 7 height 8
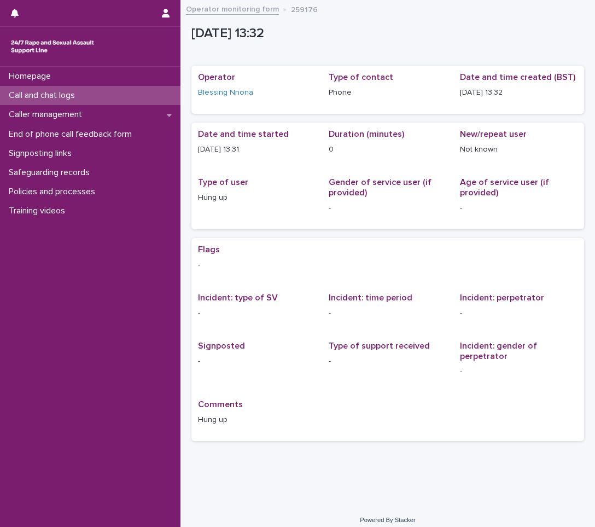
click at [25, 98] on p "Call and chat logs" at bounding box center [43, 95] width 79 height 10
